Goal: Find contact information: Find contact information

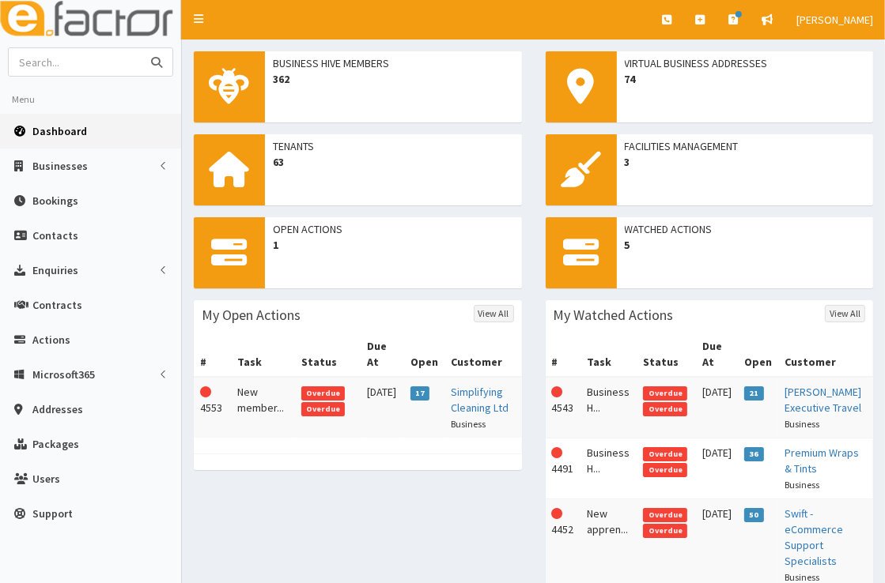
click at [116, 66] on input "text" at bounding box center [75, 62] width 133 height 28
type input "wil lec"
click at [141, 48] on button "submit" at bounding box center [157, 62] width 32 height 28
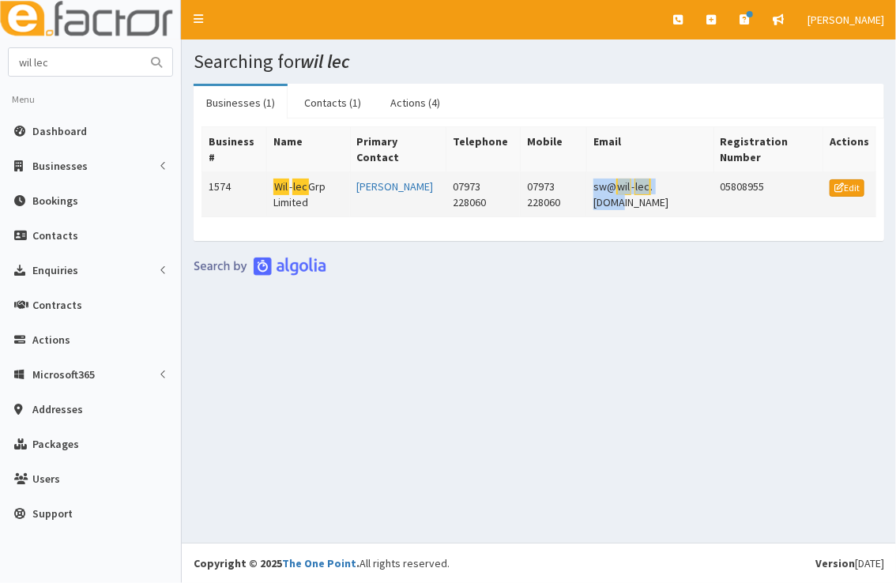
drag, startPoint x: 677, startPoint y: 202, endPoint x: 623, endPoint y: 186, distance: 57.0
click at [623, 186] on td "sw@ wil - lec .co.uk" at bounding box center [650, 194] width 126 height 45
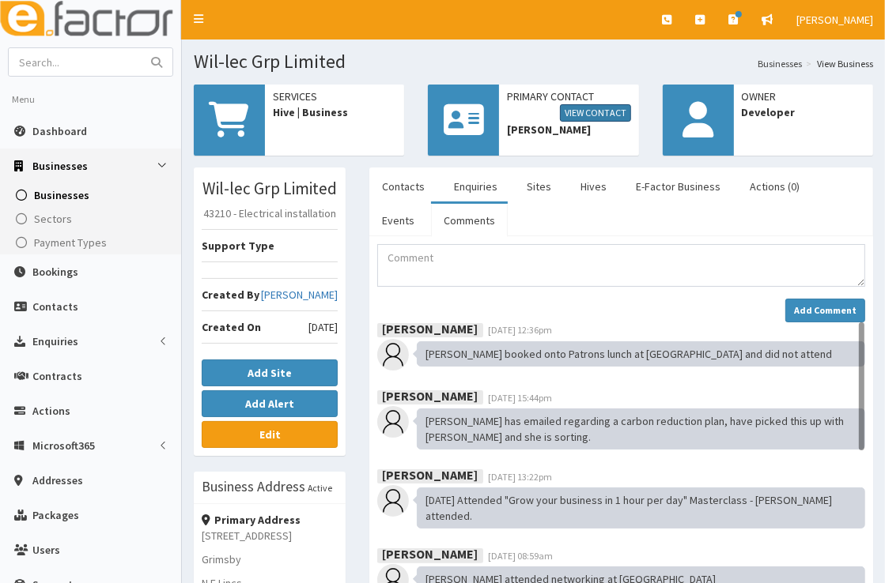
click at [608, 120] on link "View Contact" at bounding box center [595, 112] width 71 height 17
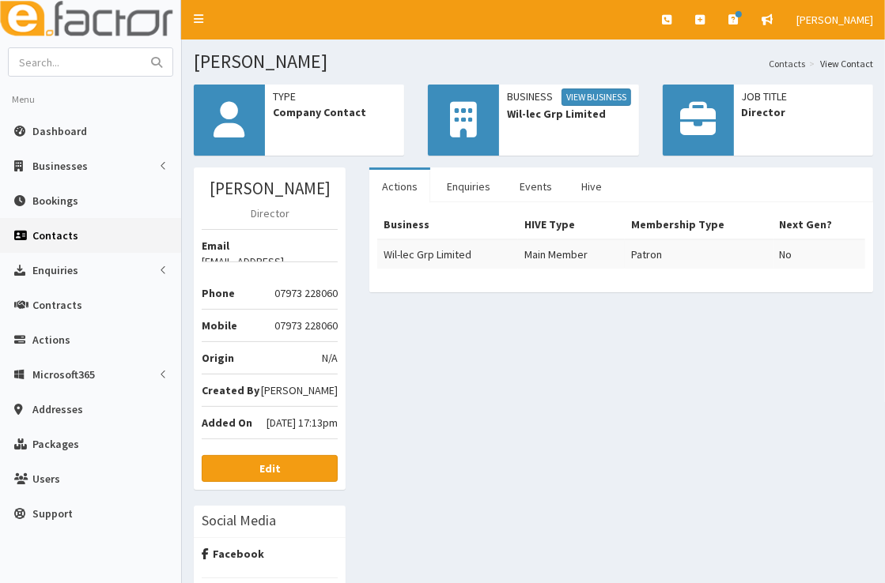
click at [338, 248] on div "[PERSON_NAME] Director Email [EMAIL_ADDRESS][DOMAIN_NAME] Phone [PHONE_NUMBER] …" at bounding box center [270, 329] width 152 height 323
click at [335, 248] on div "[PERSON_NAME] Director Email [EMAIL_ADDRESS][DOMAIN_NAME] Phone [PHONE_NUMBER] …" at bounding box center [270, 329] width 152 height 323
copy li "[EMAIL_ADDRESS][DOMAIN_NAME]"
